Goal: Transaction & Acquisition: Purchase product/service

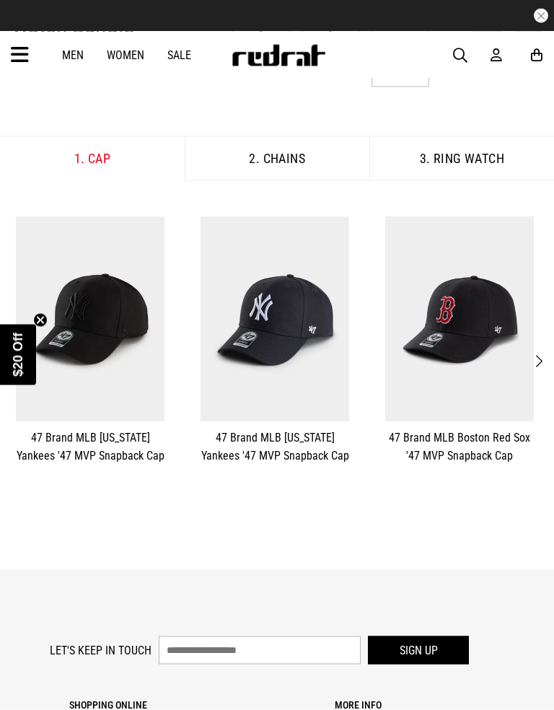
scroll to position [147, 0]
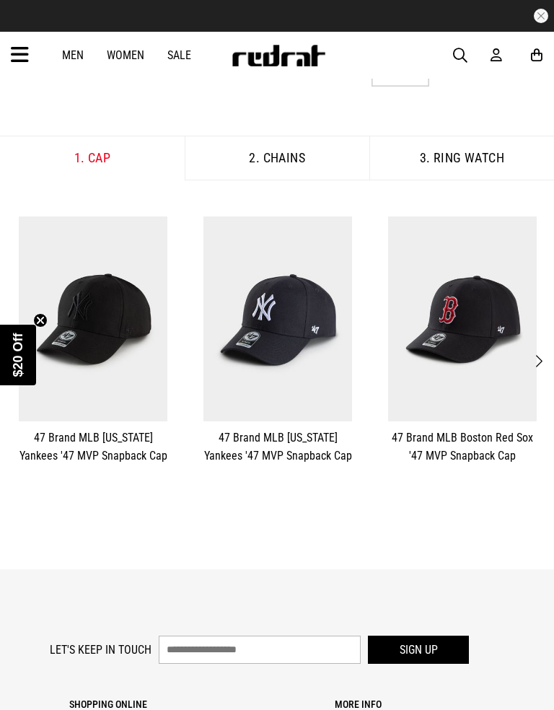
click at [117, 313] on img at bounding box center [93, 318] width 149 height 205
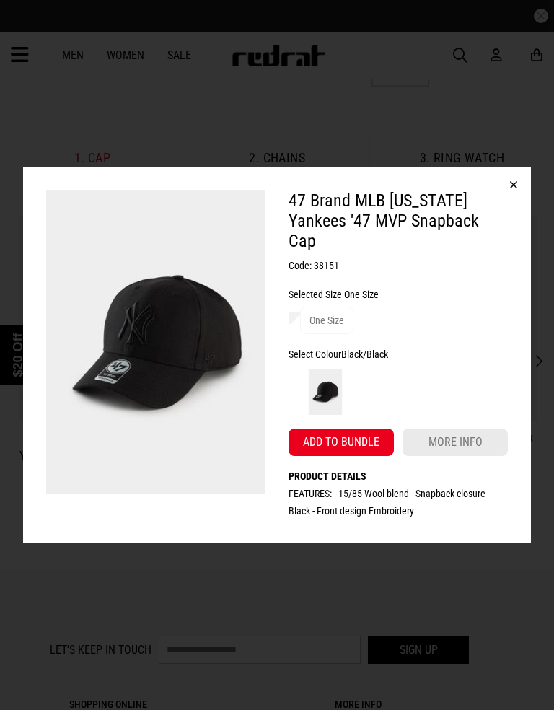
click at [366, 439] on button "Add to bundle" at bounding box center [341, 442] width 105 height 27
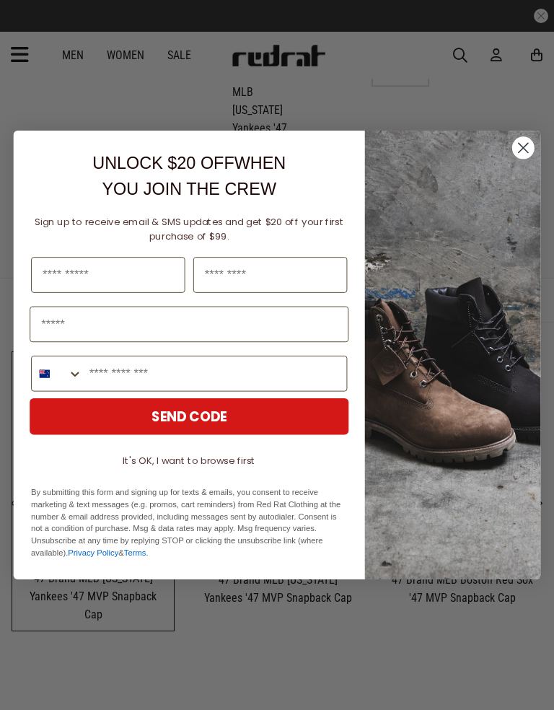
click at [234, 293] on input "Last Name" at bounding box center [270, 275] width 154 height 36
click at [526, 144] on circle "Close dialog" at bounding box center [523, 147] width 22 height 22
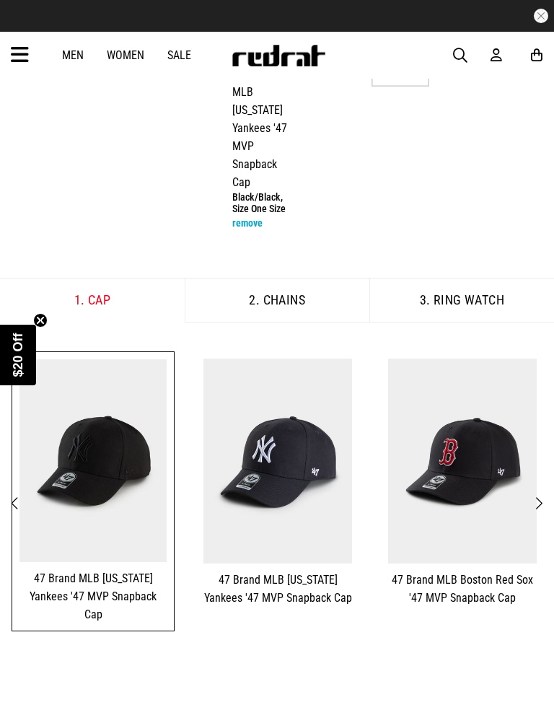
click at [331, 296] on button "2. Chains" at bounding box center [277, 300] width 185 height 45
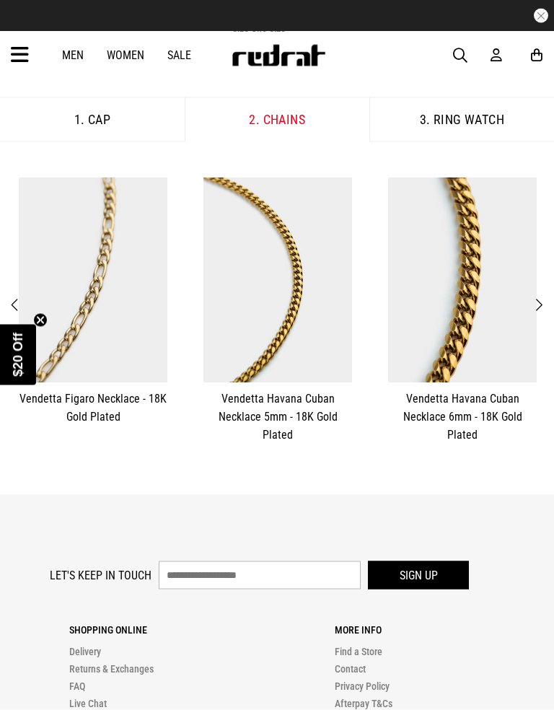
scroll to position [329, 0]
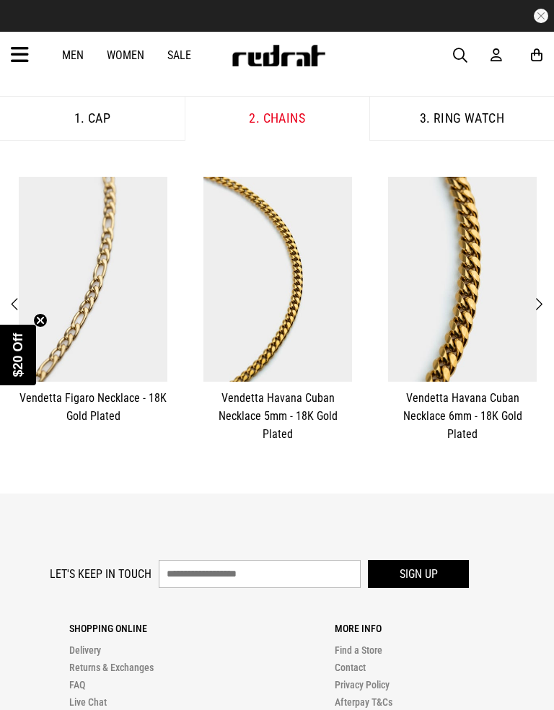
click at [459, 273] on img at bounding box center [462, 279] width 149 height 205
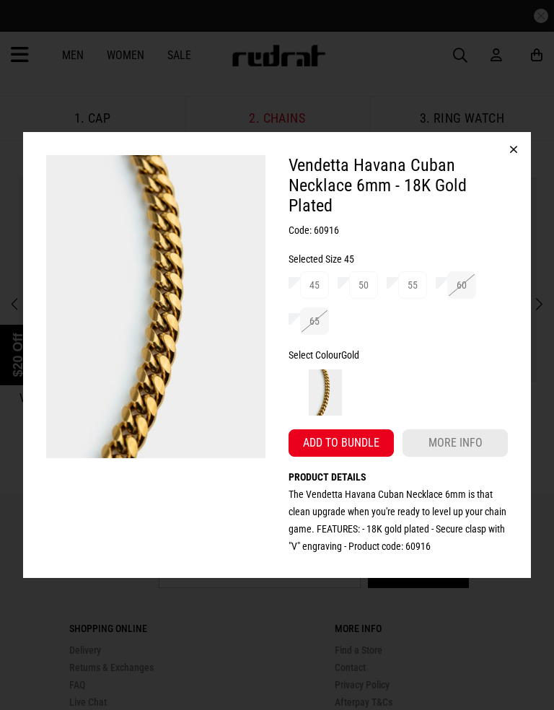
click at [348, 433] on button "Add to bundle" at bounding box center [341, 442] width 105 height 27
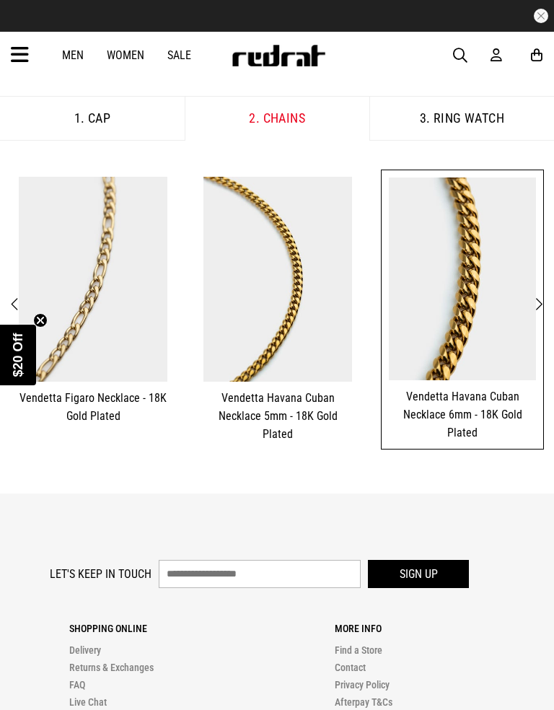
click at [477, 121] on button "3. Ring Watch" at bounding box center [461, 118] width 185 height 45
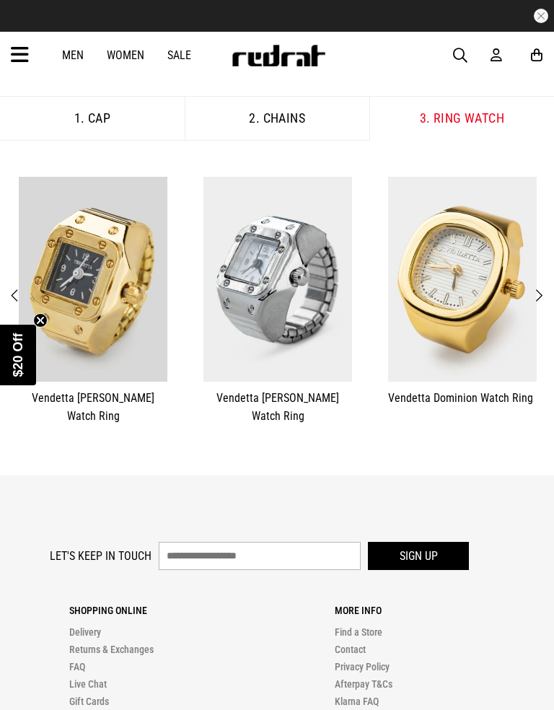
click at [296, 105] on button "2. Chains" at bounding box center [277, 118] width 185 height 45
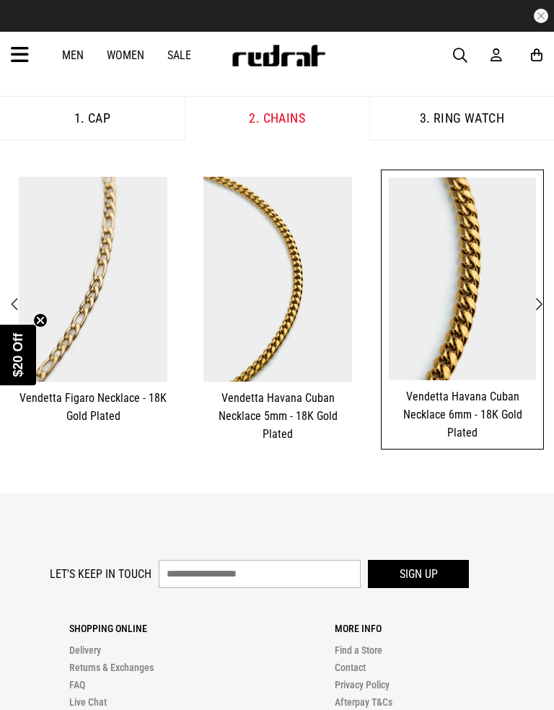
click at [480, 336] on img at bounding box center [462, 279] width 147 height 203
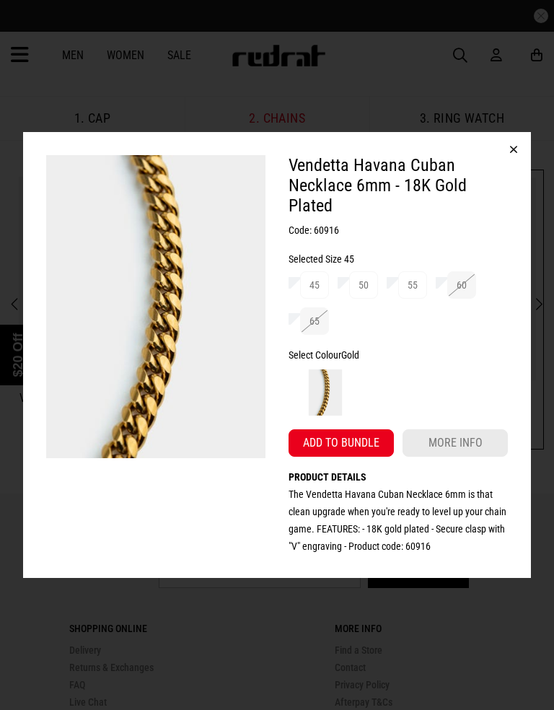
click at [410, 278] on div "55" at bounding box center [413, 284] width 10 height 17
click at [362, 276] on span "50" at bounding box center [363, 284] width 29 height 27
click at [366, 445] on button "Add to bundle" at bounding box center [341, 442] width 105 height 27
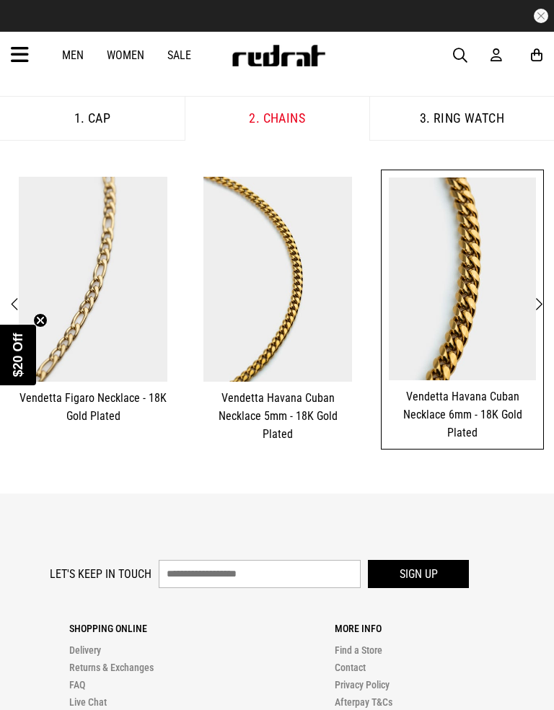
click at [496, 106] on button "3. Ring Watch" at bounding box center [461, 118] width 185 height 45
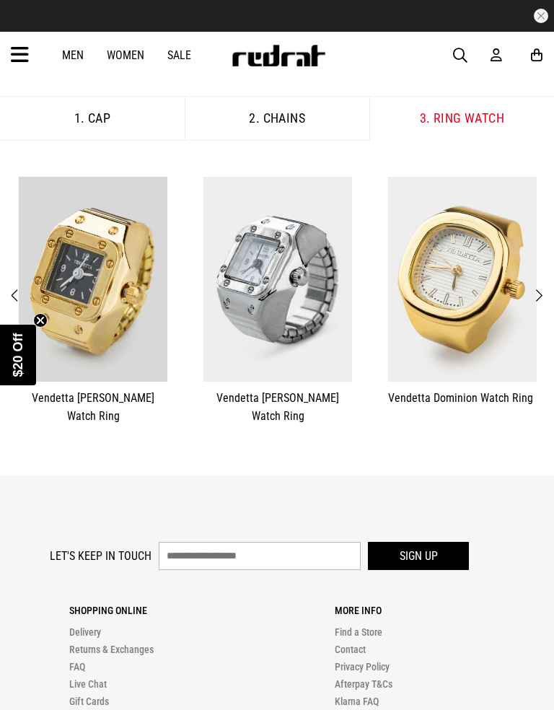
click at [104, 336] on img at bounding box center [93, 279] width 149 height 205
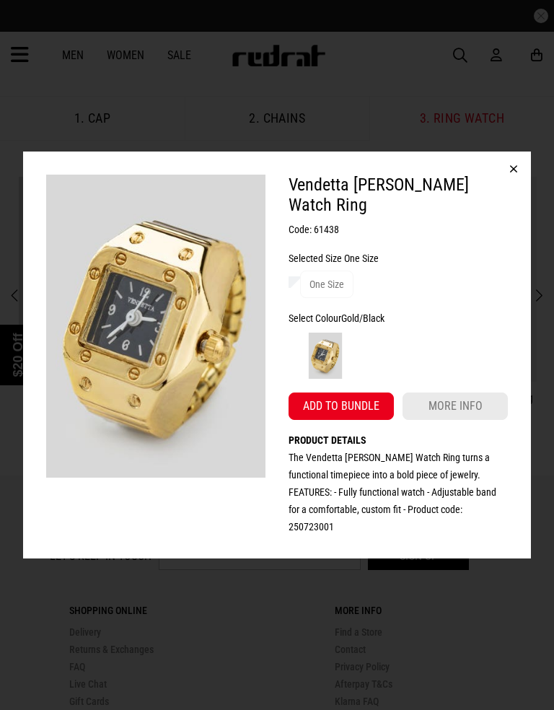
click at [366, 400] on button "Add to bundle" at bounding box center [341, 406] width 105 height 27
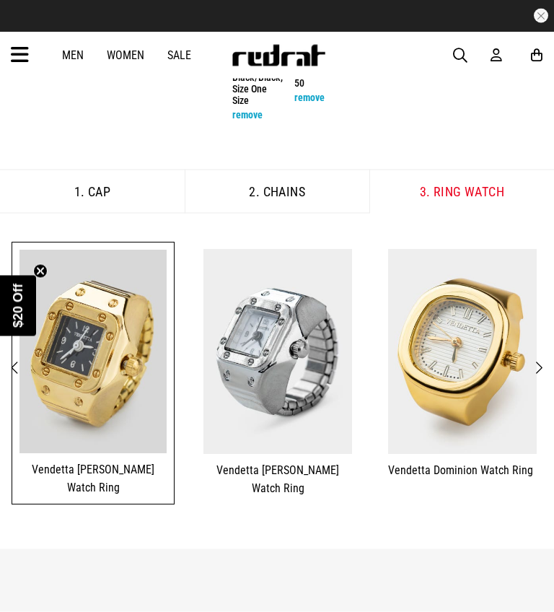
scroll to position [0, 0]
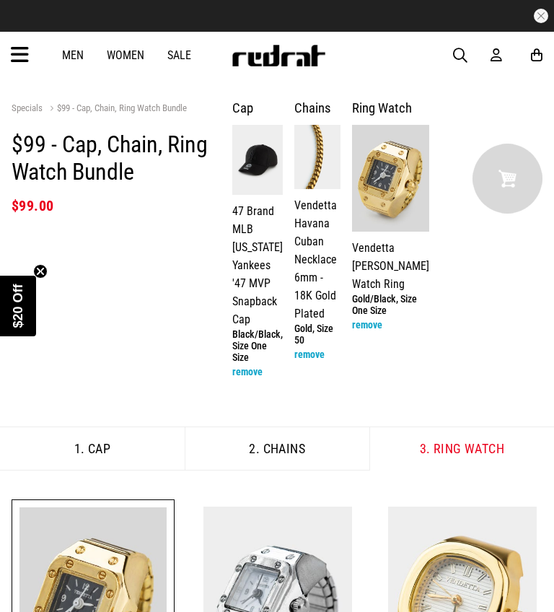
click at [524, 168] on img at bounding box center [508, 179] width 70 height 70
select select "**"
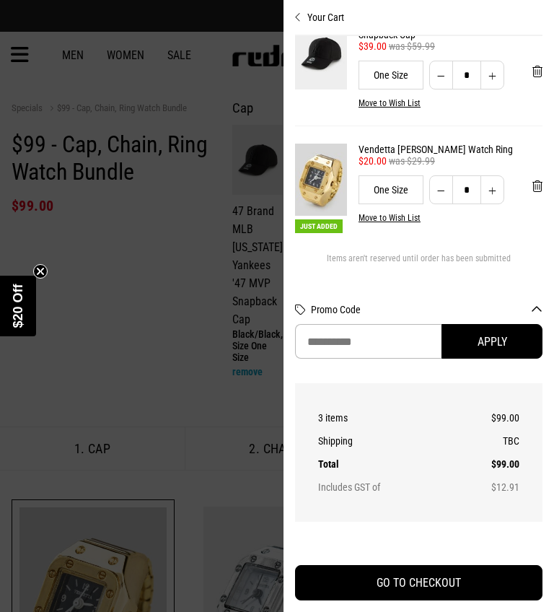
scroll to position [172, 0]
click at [503, 585] on button "GO TO CHECKOUT" at bounding box center [419, 582] width 248 height 35
